Goal: Book appointment/travel/reservation

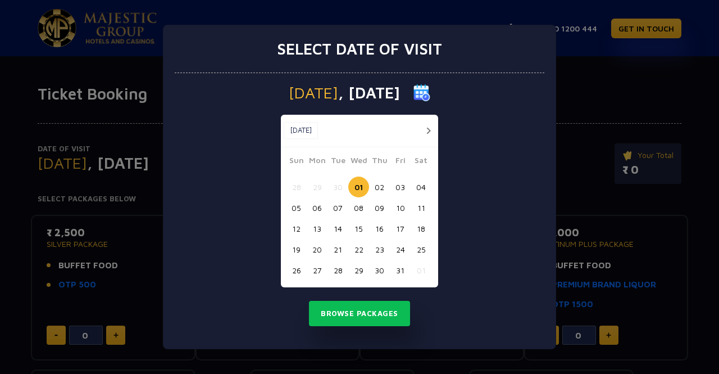
click at [402, 189] on button "03" at bounding box center [400, 186] width 21 height 21
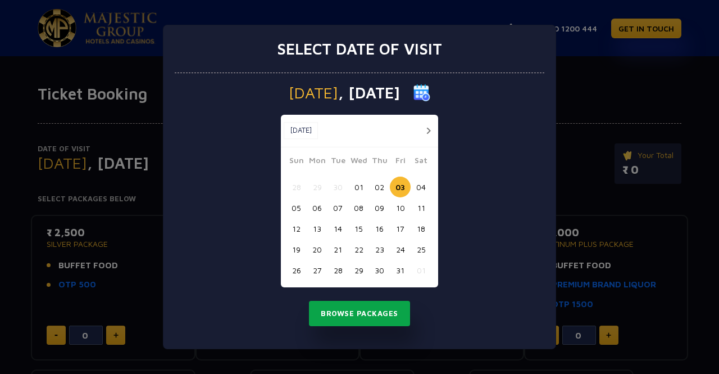
click at [367, 314] on button "Browse Packages" at bounding box center [359, 314] width 101 height 26
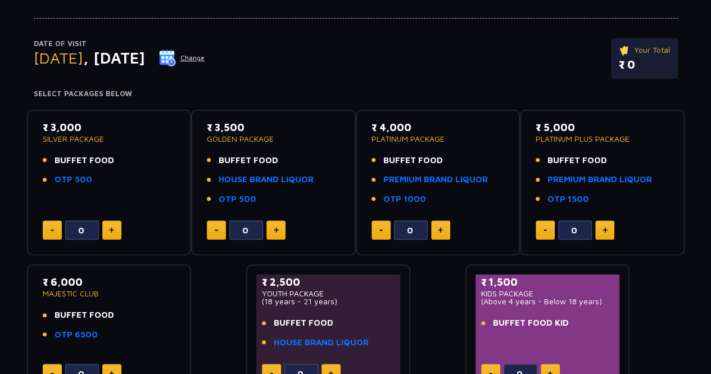
scroll to position [106, 0]
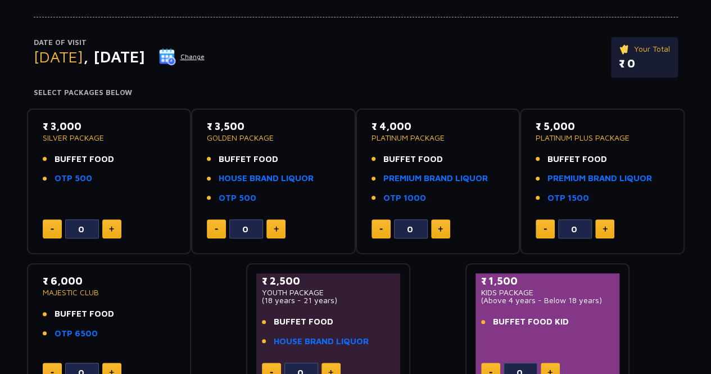
click at [103, 225] on button at bounding box center [111, 228] width 19 height 19
type input "2"
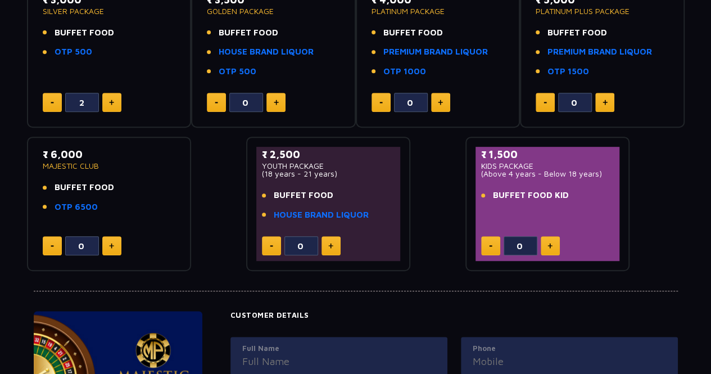
scroll to position [575, 0]
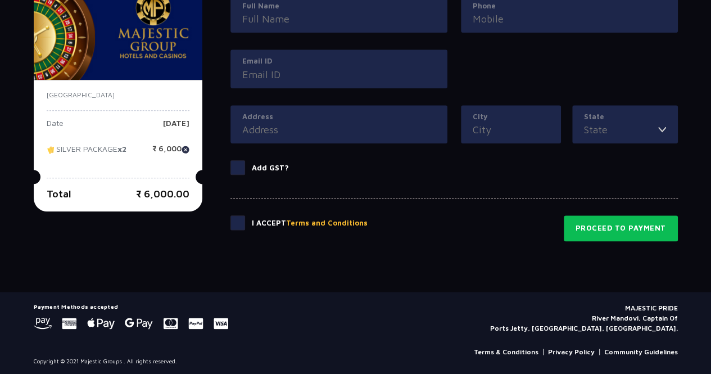
click at [235, 222] on span at bounding box center [237, 222] width 15 height 15
click at [0, 0] on input "checkbox" at bounding box center [0, 0] width 0 height 0
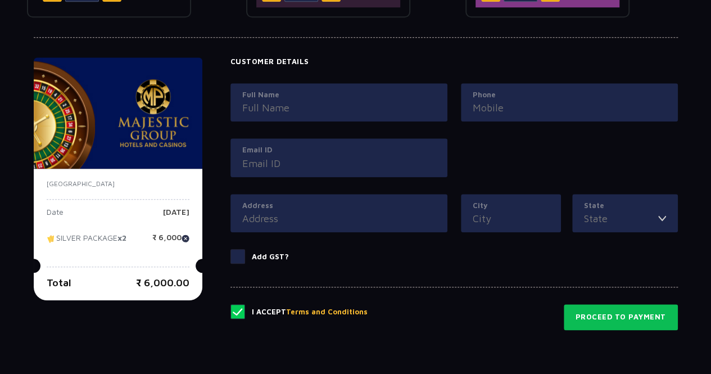
scroll to position [480, 0]
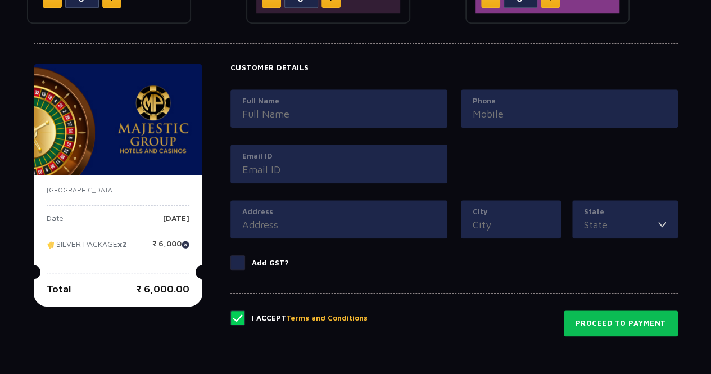
click at [307, 110] on input "Full Name" at bounding box center [338, 113] width 193 height 15
type input "kiran hadagali"
type input "Donata Bliss Owners Court West, 304 KASAVANAHALLI,SARJAPUR Road"
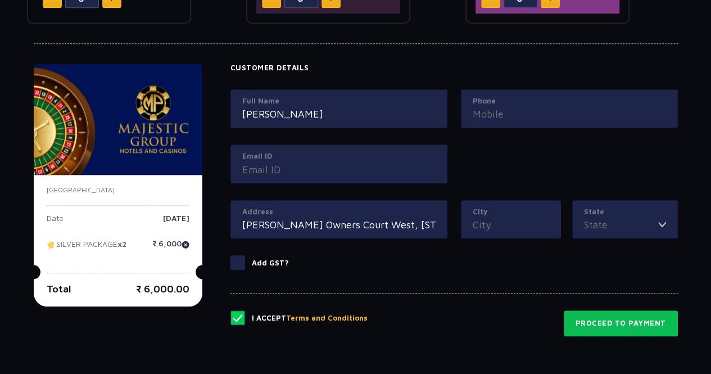
type input "Bangalore"
type input "[GEOGRAPHIC_DATA]"
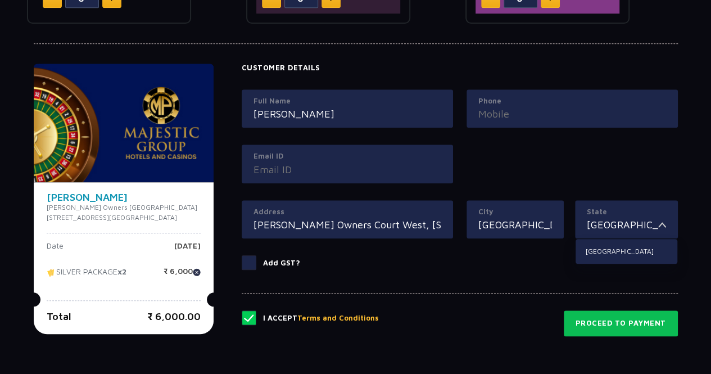
click at [494, 115] on input "Phone" at bounding box center [572, 113] width 188 height 15
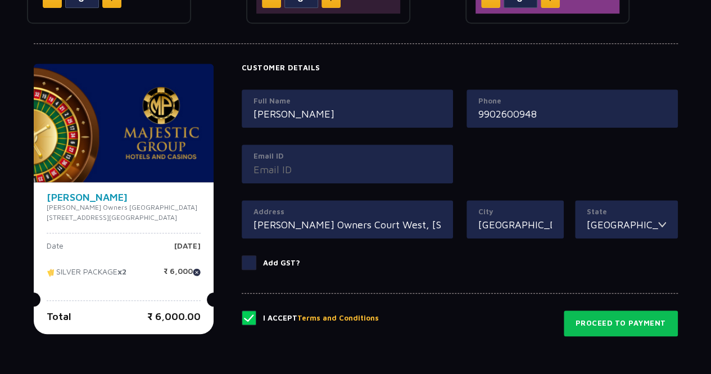
type input "9902600948"
click at [357, 174] on input "Email ID" at bounding box center [347, 169] width 188 height 15
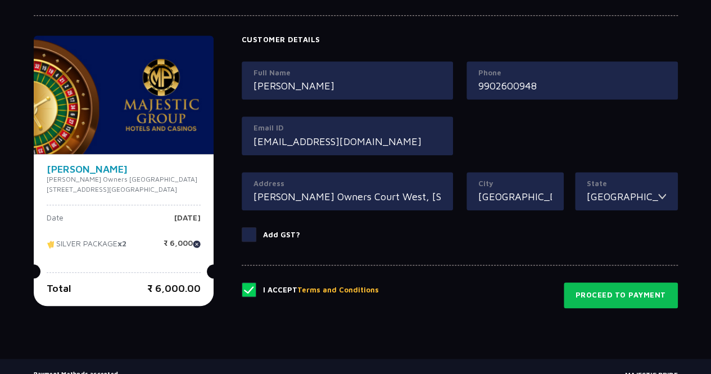
scroll to position [502, 0]
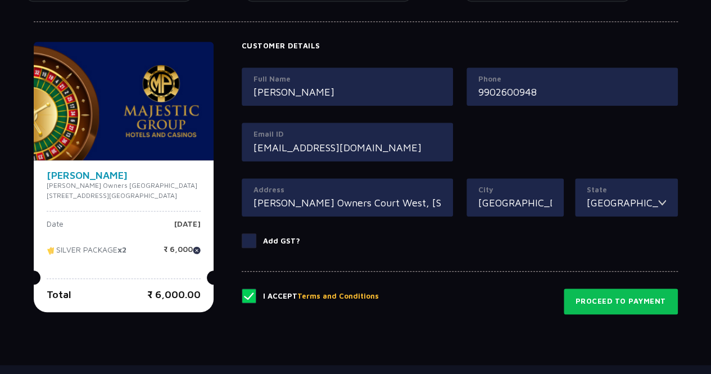
type input "kiran.infoit@gmail.com"
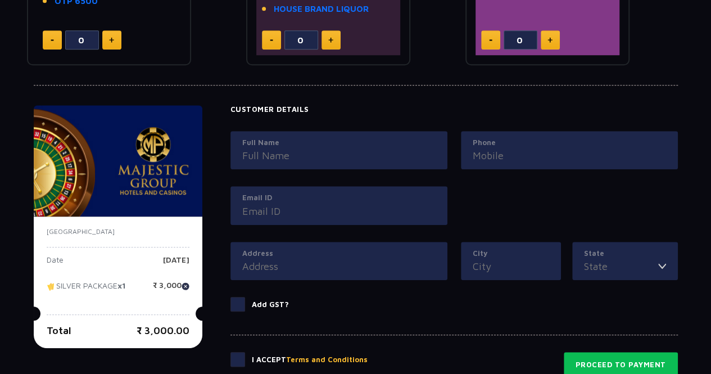
scroll to position [454, 0]
